Goal: Task Accomplishment & Management: Complete application form

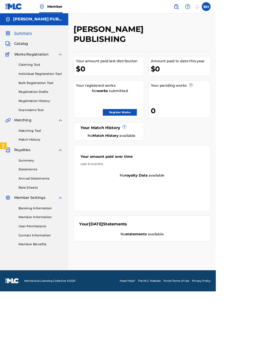
click at [166, 133] on link "Register Works" at bounding box center [145, 137] width 41 height 8
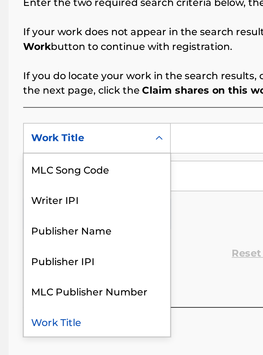
scroll to position [113, 79]
click at [113, 202] on div "Writer IPI" at bounding box center [122, 200] width 64 height 13
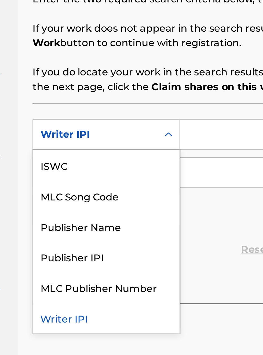
scroll to position [114, 75]
click at [127, 207] on div "Publisher Name" at bounding box center [122, 213] width 64 height 13
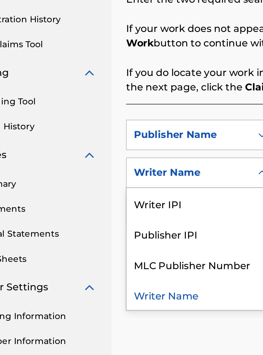
scroll to position [114, 34]
click at [120, 210] on div "Publisher IPI" at bounding box center [122, 216] width 64 height 13
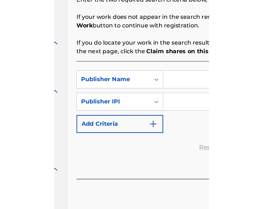
scroll to position [114, 73]
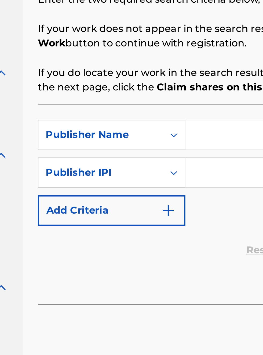
click at [166, 167] on input "Search Form" at bounding box center [205, 173] width 102 height 13
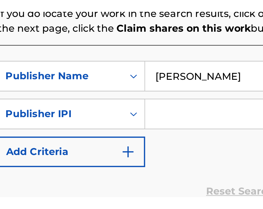
scroll to position [87, 91]
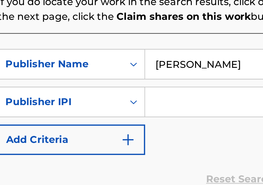
type input "Bobby Hamilton"
click at [170, 133] on input "Search Form" at bounding box center [205, 131] width 102 height 13
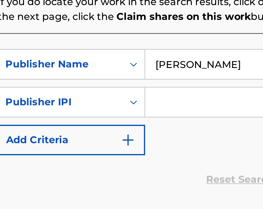
scroll to position [0, 0]
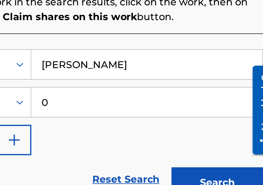
type input "00340604990"
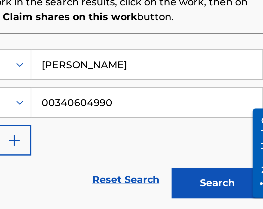
click at [243, 169] on button "Search" at bounding box center [236, 167] width 40 height 13
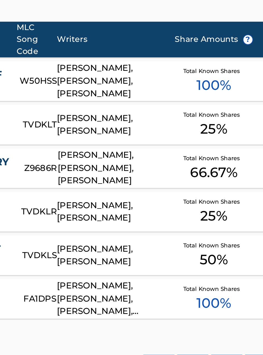
click at [126, 205] on div "TIME & MONEY TVDKLT BOBBY HAMILTON, RANDY VAN WARMER Total Known Shares 25 %" at bounding box center [173, 212] width 167 height 19
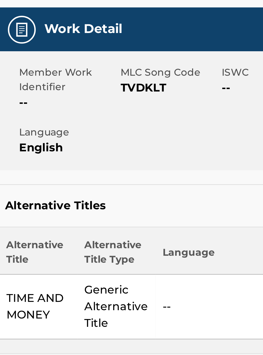
scroll to position [59, 90]
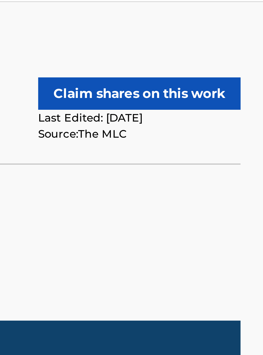
click at [239, 39] on button "Claim shares on this work" at bounding box center [231, 39] width 50 height 8
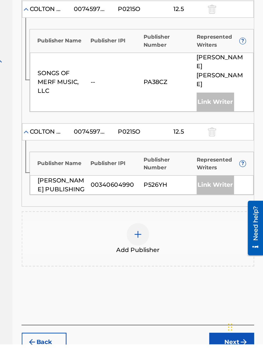
click at [177, 274] on div at bounding box center [173, 276] width 16 height 16
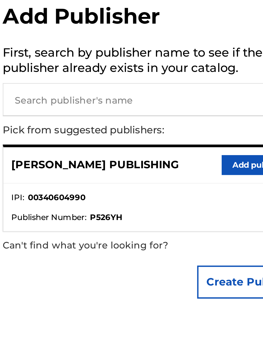
click at [177, 51] on input "text" at bounding box center [190, 51] width 111 height 13
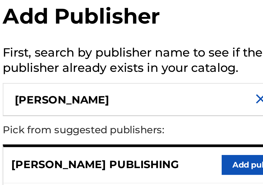
type input "Bobby Hamilton"
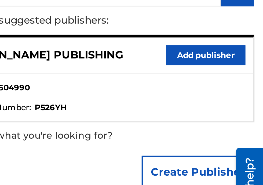
click at [243, 79] on button "Add publisher" at bounding box center [239, 79] width 32 height 8
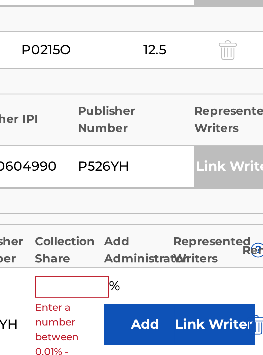
click at [174, 288] on input "text" at bounding box center [175, 290] width 24 height 7
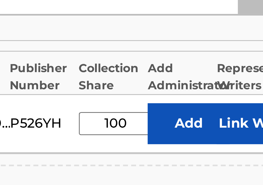
type input "100"
click at [198, 162] on button "Add" at bounding box center [198, 164] width 27 height 13
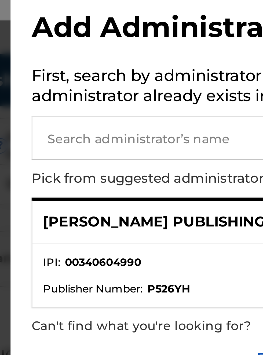
click at [150, 53] on input "text" at bounding box center [190, 51] width 111 height 13
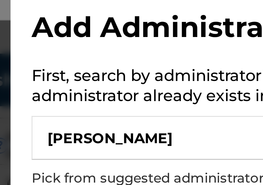
type input "Bobby Hamilton"
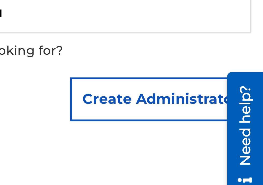
click at [235, 123] on button "Create Administrator" at bounding box center [231, 124] width 55 height 13
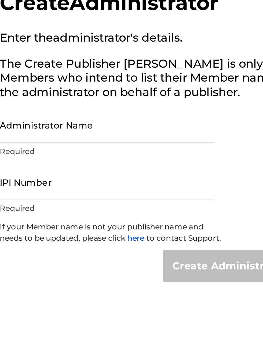
click at [154, 73] on input "Administrator Name" at bounding box center [180, 69] width 91 height 15
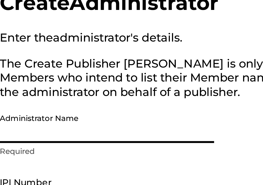
type input "Bobby Hamilton"
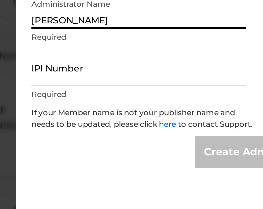
click at [150, 98] on input "IPI Number" at bounding box center [180, 93] width 91 height 15
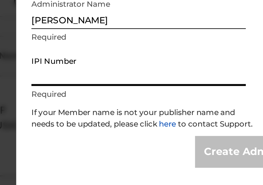
type input "00340604990"
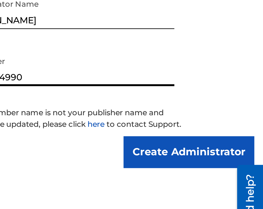
click at [221, 136] on input "Create Administrator" at bounding box center [231, 129] width 55 height 13
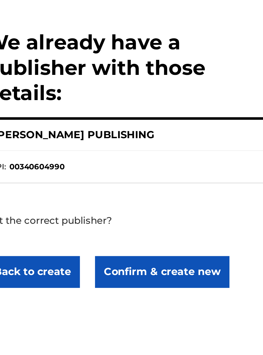
click at [198, 118] on button "Confirm & create new" at bounding box center [209, 115] width 57 height 13
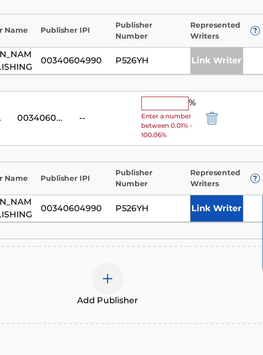
click at [220, 259] on button "Link Writer" at bounding box center [228, 259] width 27 height 13
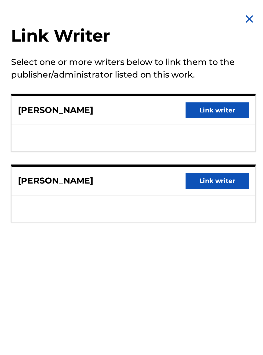
click at [234, 94] on button "Link writer" at bounding box center [239, 92] width 32 height 8
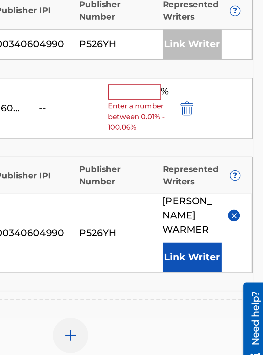
click at [231, 239] on button "Link Writer" at bounding box center [228, 239] width 27 height 13
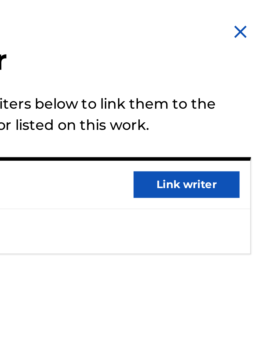
click at [255, 9] on img at bounding box center [255, 9] width 6 height 6
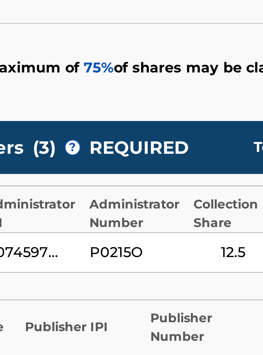
click at [161, 150] on span "75 %" at bounding box center [161, 147] width 9 height 5
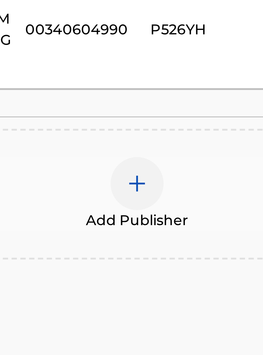
click at [174, 247] on img at bounding box center [173, 250] width 6 height 6
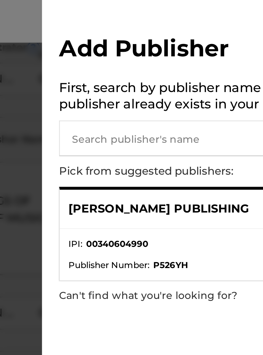
click at [151, 54] on input "text" at bounding box center [190, 51] width 111 height 13
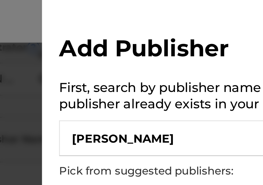
type input "Bobby Hamilton"
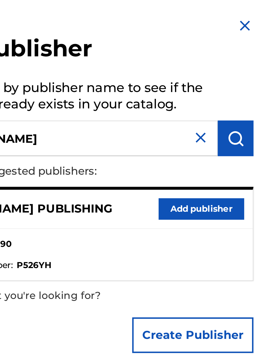
click at [240, 79] on button "Add publisher" at bounding box center [239, 79] width 32 height 8
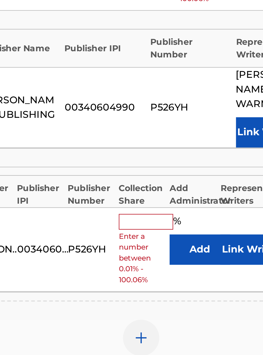
click at [176, 268] on input "text" at bounding box center [175, 271] width 24 height 7
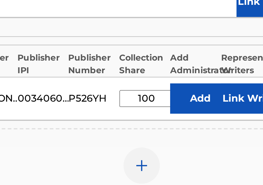
type input "100"
click at [200, 145] on button "Add" at bounding box center [198, 146] width 27 height 13
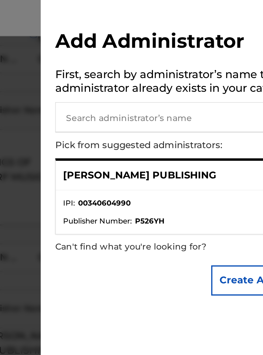
click at [158, 52] on input "text" at bounding box center [190, 51] width 111 height 13
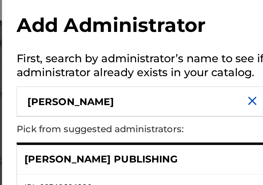
type input "Bobby Hamilton"
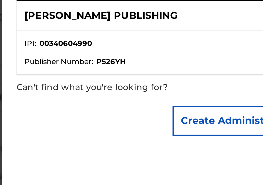
click at [226, 126] on button "Create Administrator" at bounding box center [231, 124] width 55 height 13
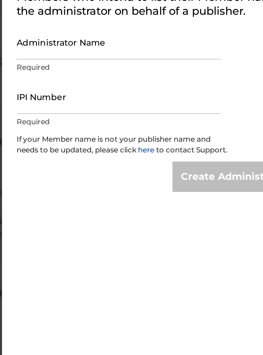
click at [159, 77] on input "Administrator Name" at bounding box center [180, 69] width 91 height 15
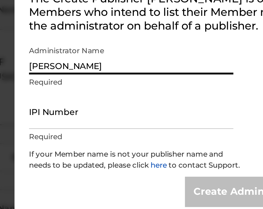
click at [176, 69] on input "Bobby Hamilton" at bounding box center [180, 69] width 91 height 15
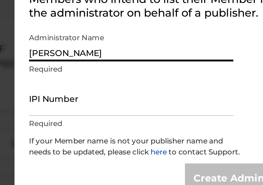
click at [177, 75] on input "Bobby Hamilton" at bounding box center [180, 69] width 91 height 15
type input "Bobby Hamilton publishing"
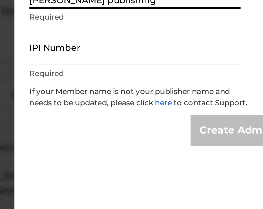
click at [150, 92] on input "IPI Number" at bounding box center [180, 93] width 91 height 15
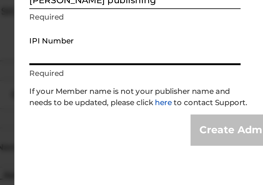
type input "00340604990"
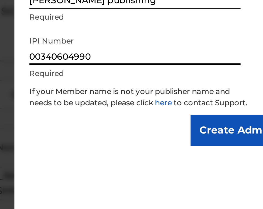
click at [225, 136] on input "Create Administrator" at bounding box center [231, 129] width 55 height 13
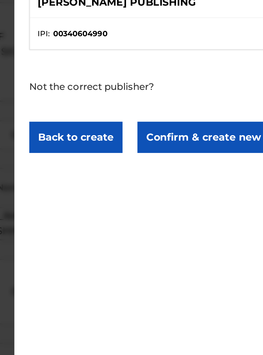
click at [230, 205] on div "We already have a publisher with those details: BOBBY HAMILTON PUBLISHING IPI :…" at bounding box center [196, 177] width 137 height 355
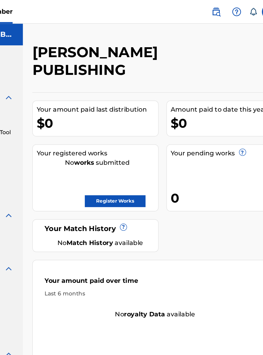
scroll to position [0, 68]
